Goal: Information Seeking & Learning: Learn about a topic

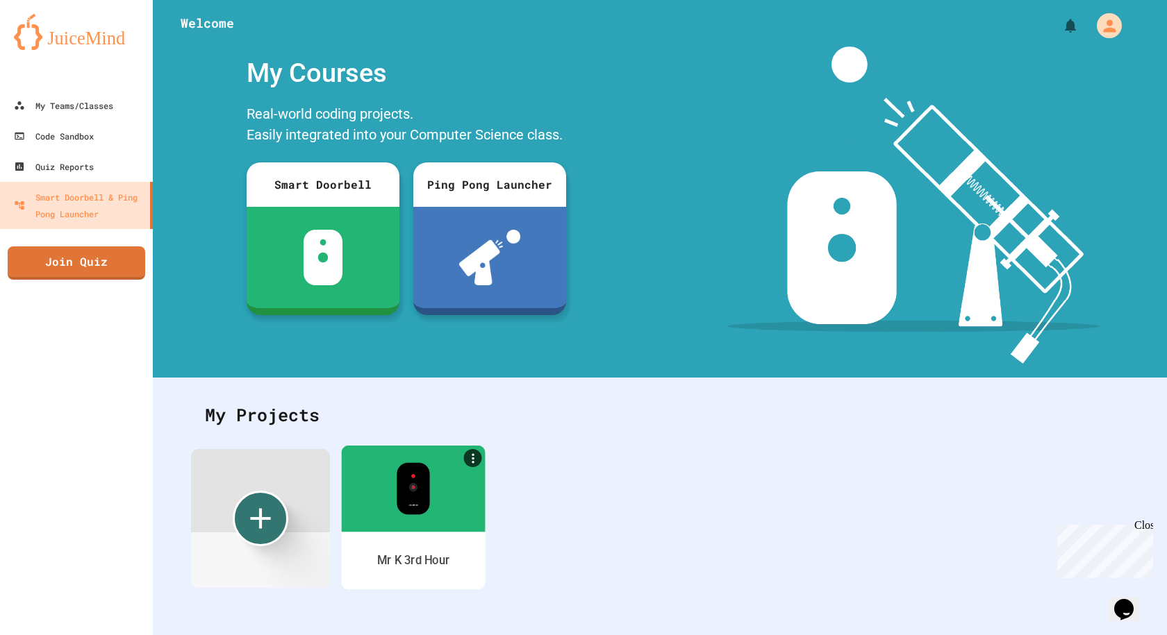
click at [441, 516] on div at bounding box center [413, 488] width 144 height 86
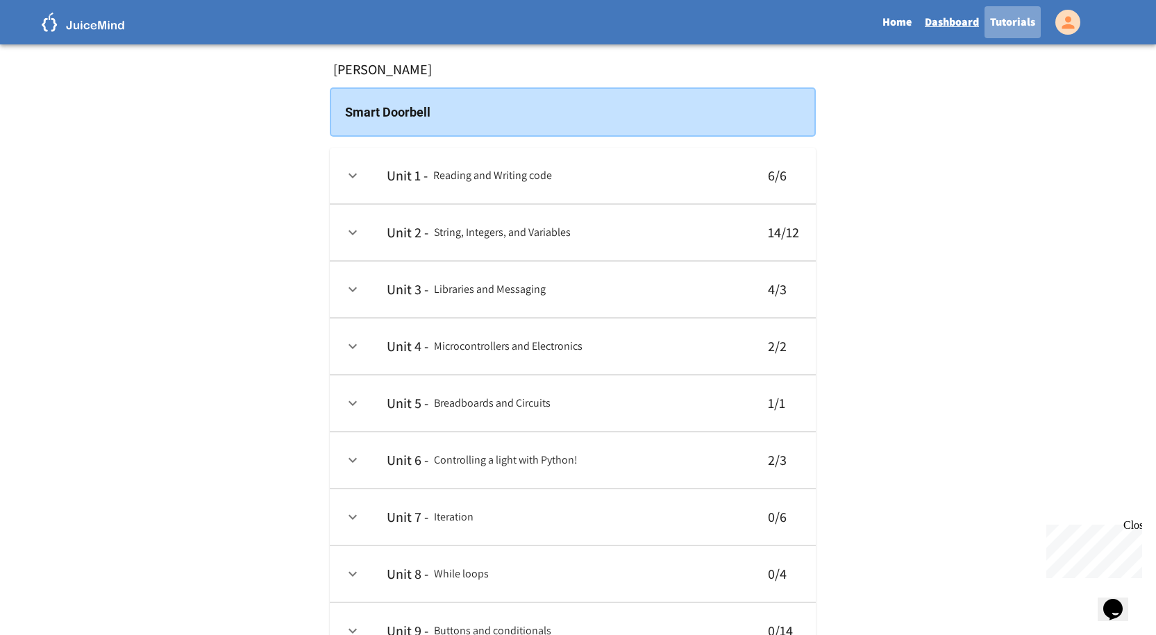
click at [1017, 24] on link "Tutorials" at bounding box center [1013, 22] width 56 height 32
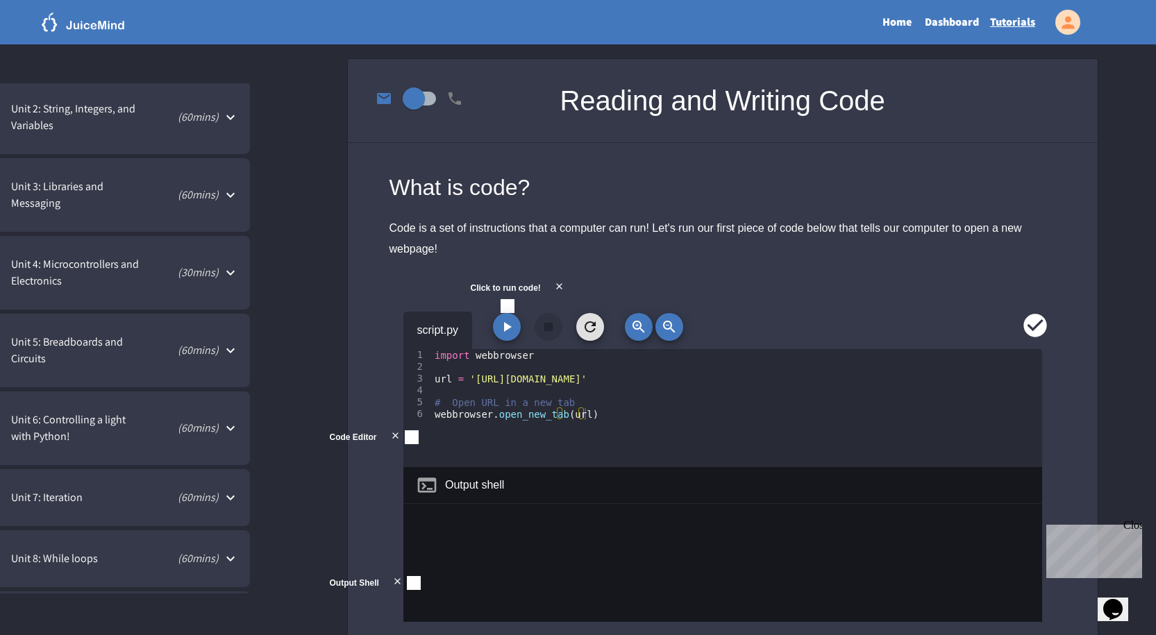
scroll to position [417, 0]
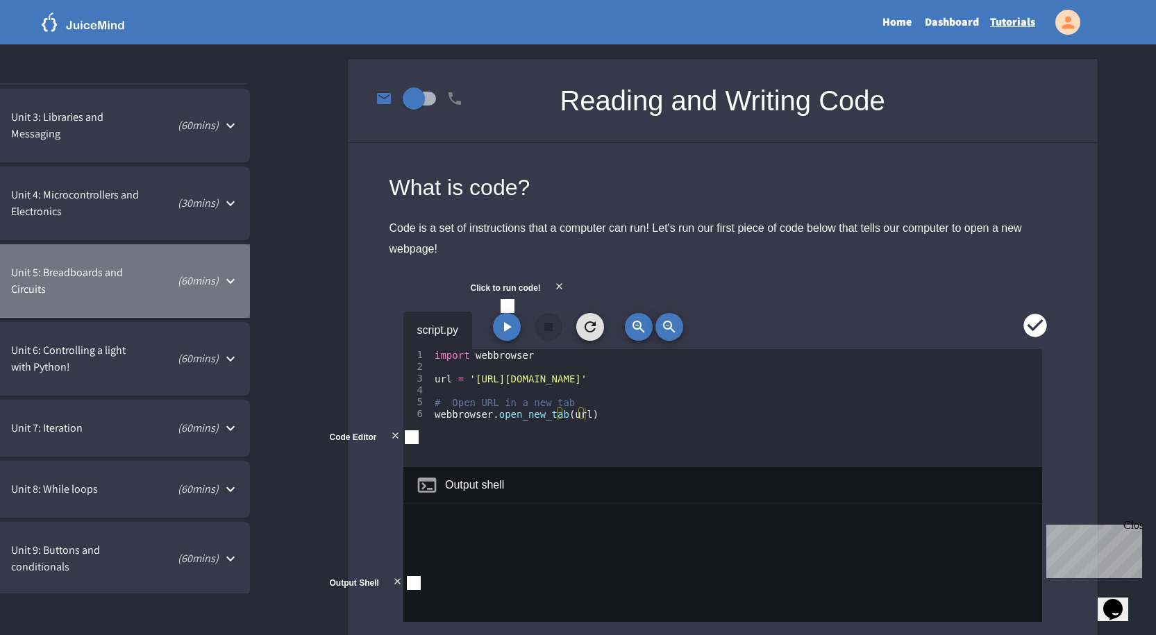
click at [203, 283] on p "( 60 mins)" at bounding box center [180, 281] width 78 height 17
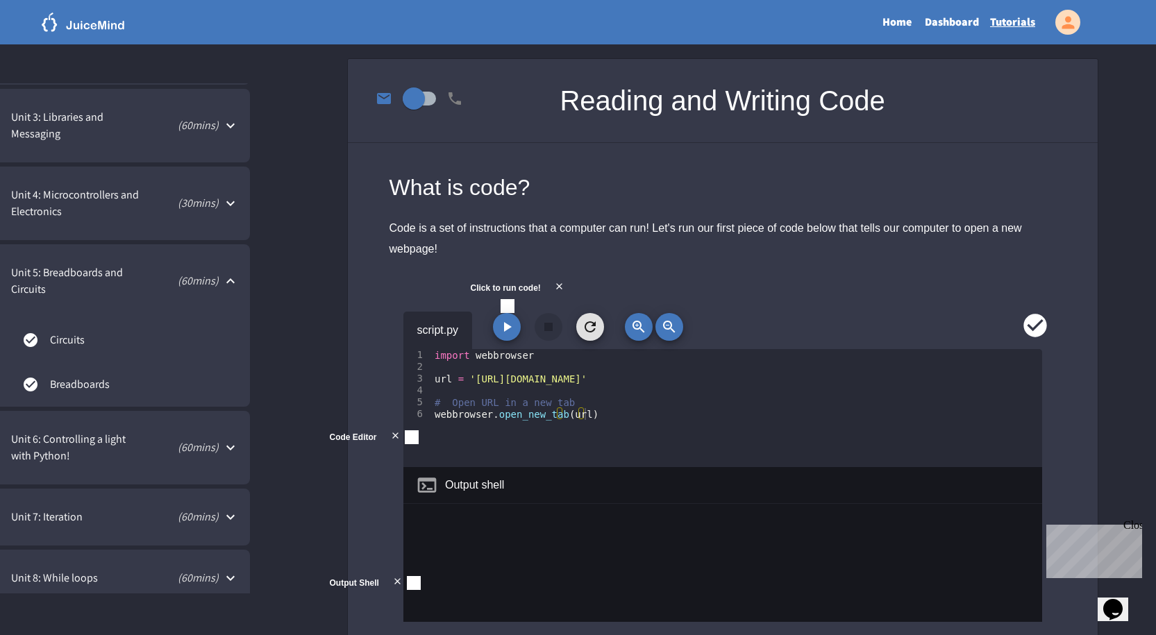
click at [178, 436] on div "Unit 6: Controlling a light with Python! ( 60 mins)" at bounding box center [125, 448] width 250 height 74
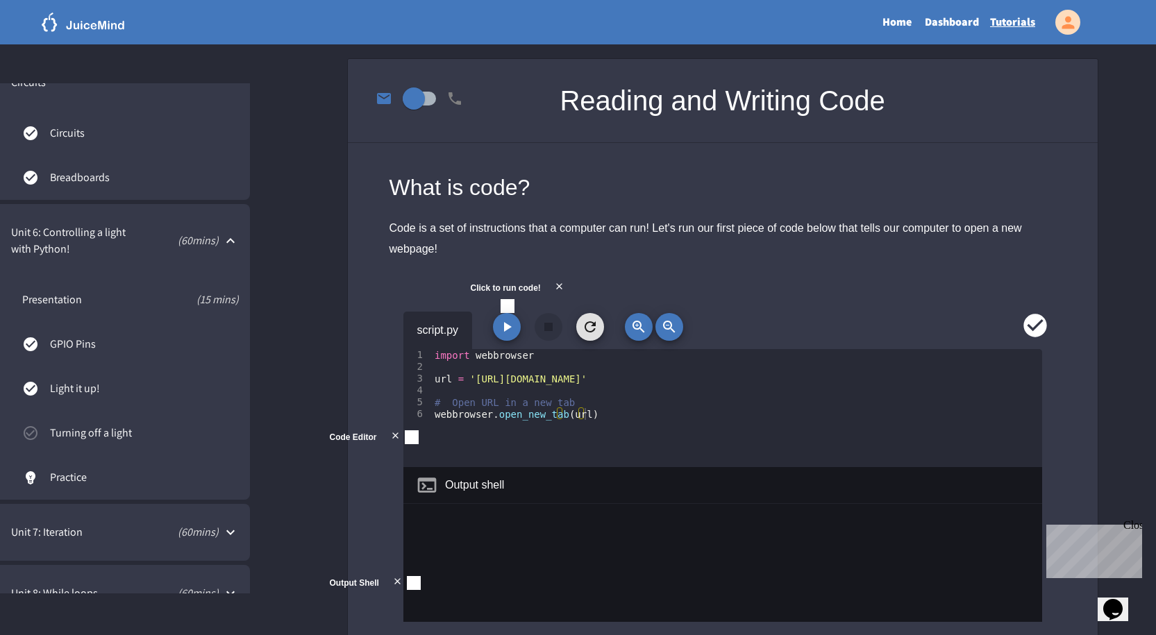
scroll to position [625, 0]
click at [185, 526] on p "( 60 mins)" at bounding box center [164, 531] width 112 height 17
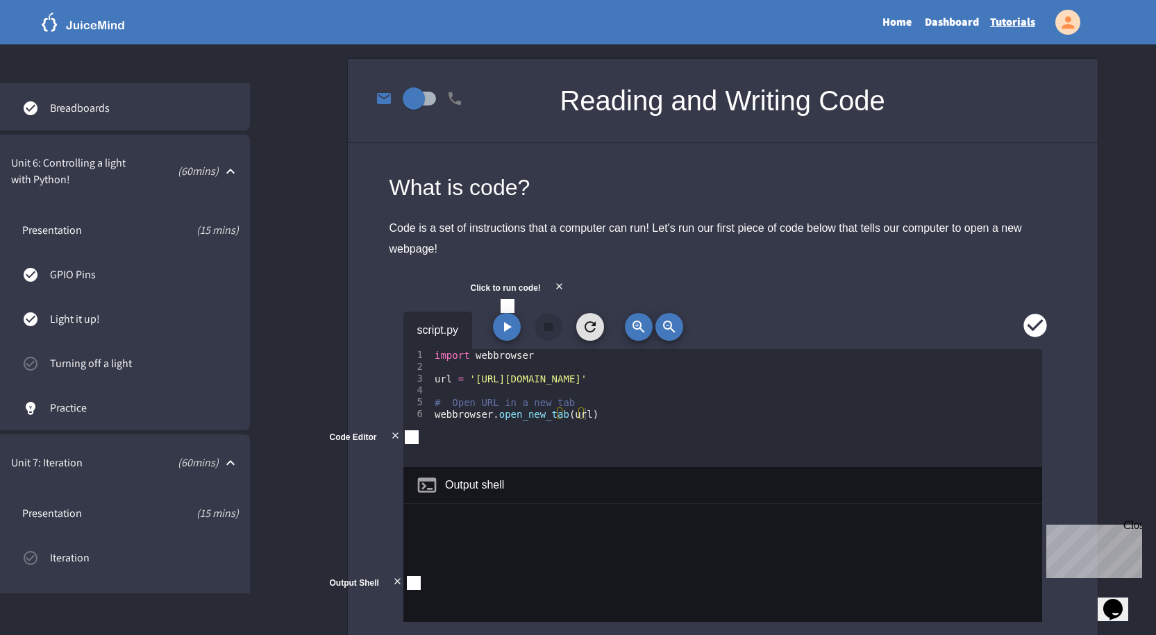
scroll to position [764, 0]
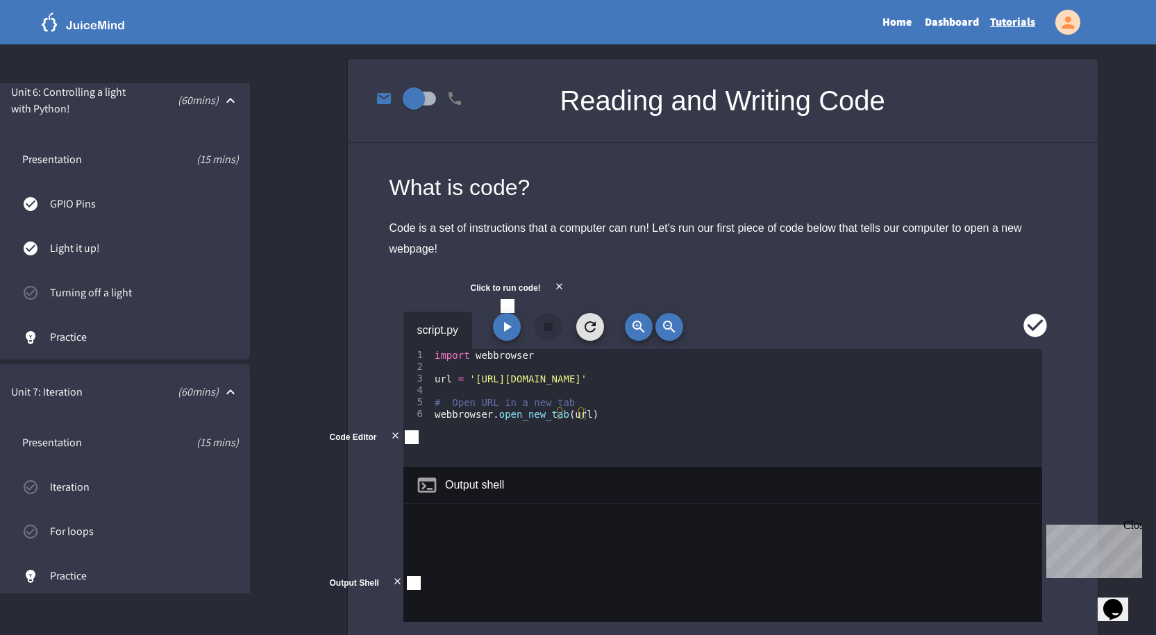
click at [181, 488] on span "Iteration" at bounding box center [144, 487] width 189 height 17
